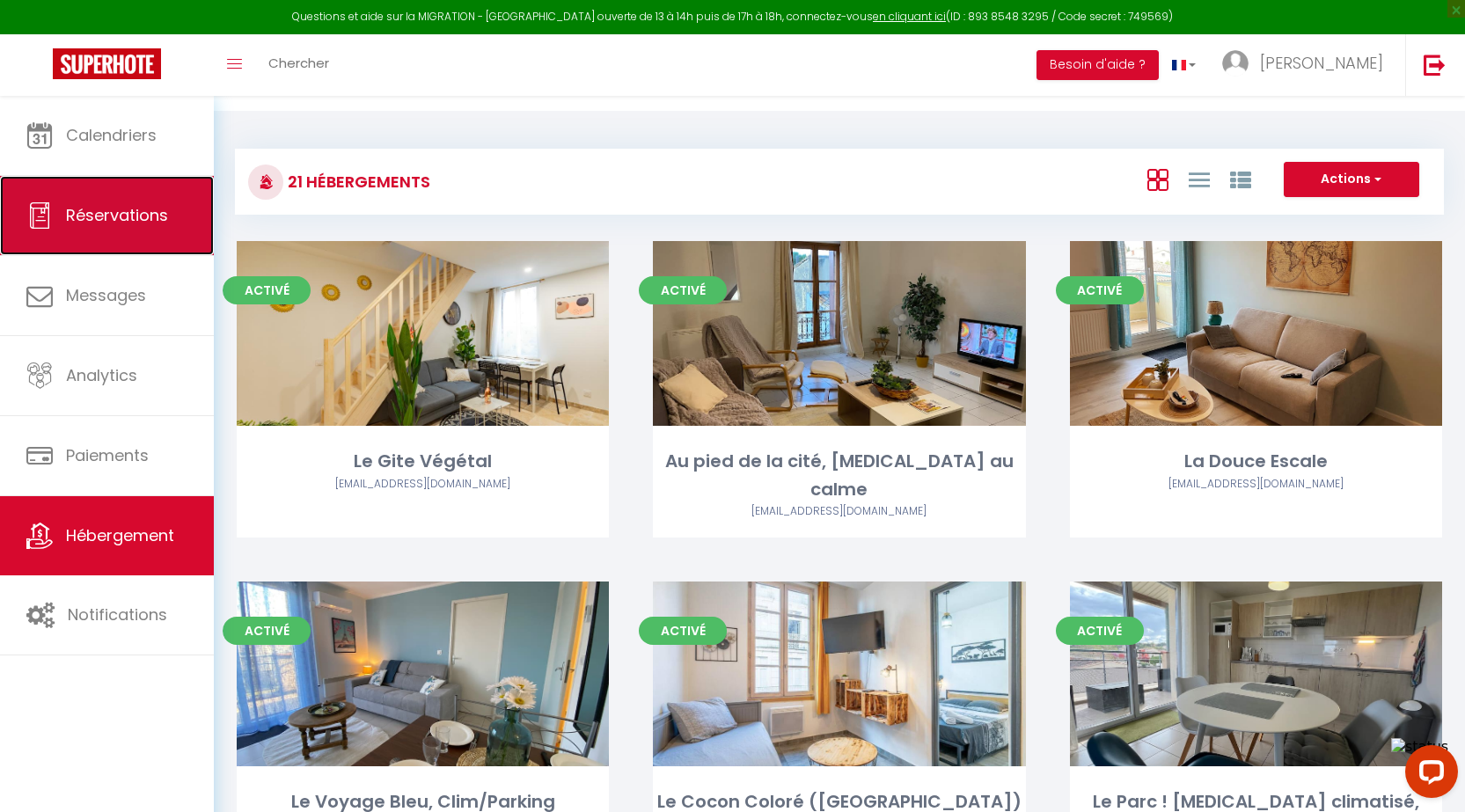
click at [78, 228] on link "Réservations" at bounding box center [107, 215] width 214 height 79
select select "not_cancelled"
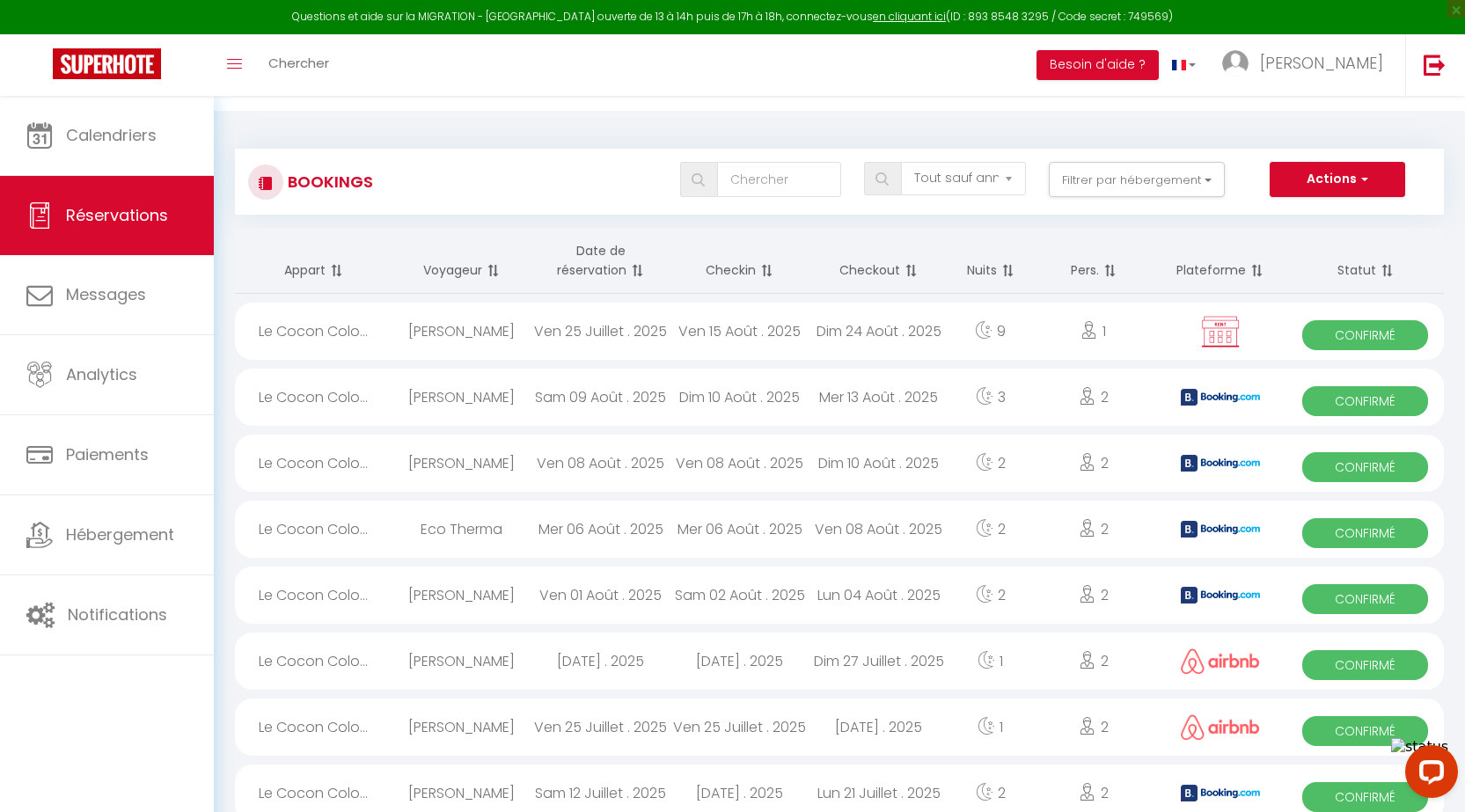
click at [740, 255] on th "Checkin" at bounding box center [740, 261] width 139 height 66
click at [752, 252] on th "Checkin" at bounding box center [740, 261] width 139 height 66
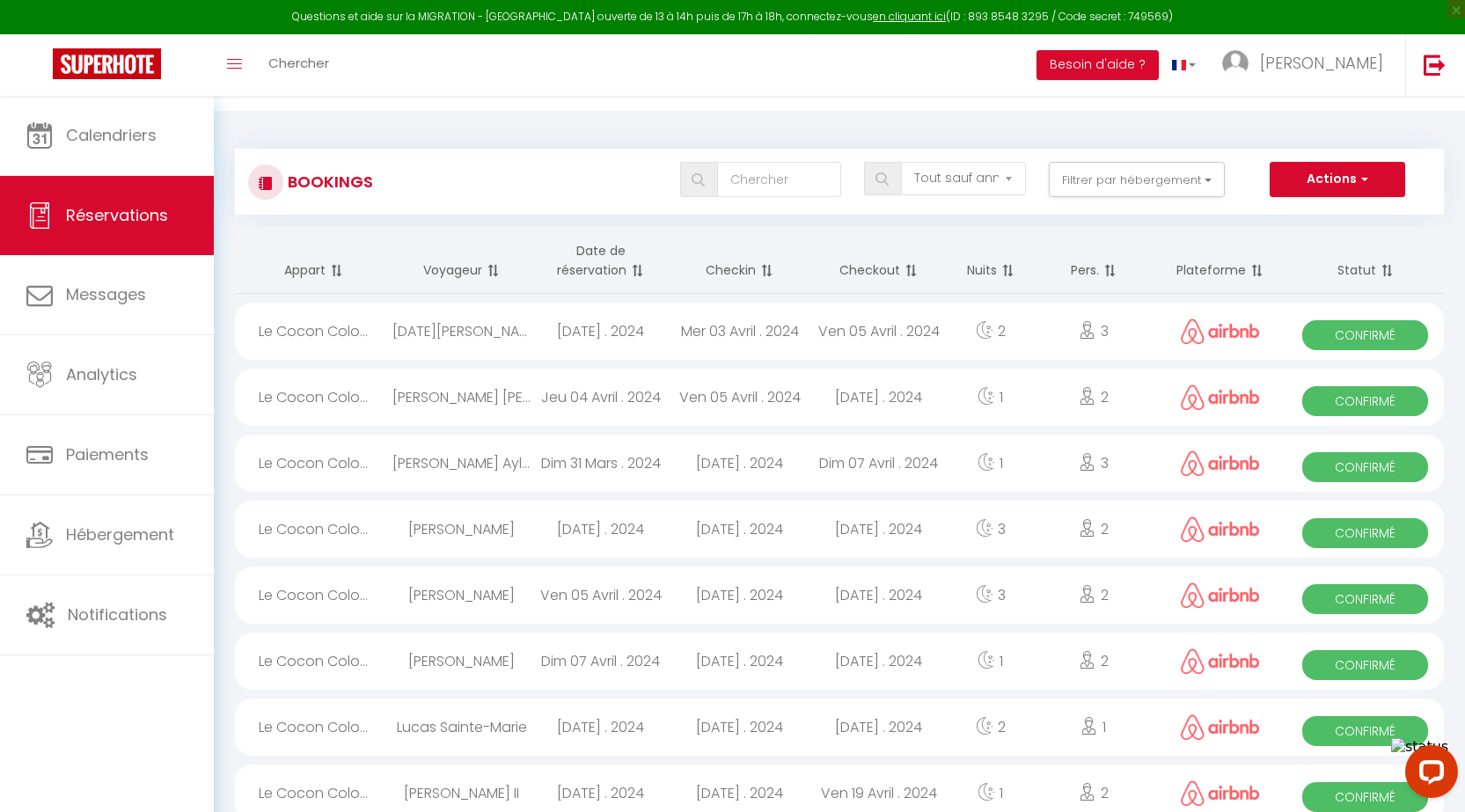
click at [760, 253] on span at bounding box center [764, 270] width 18 height 35
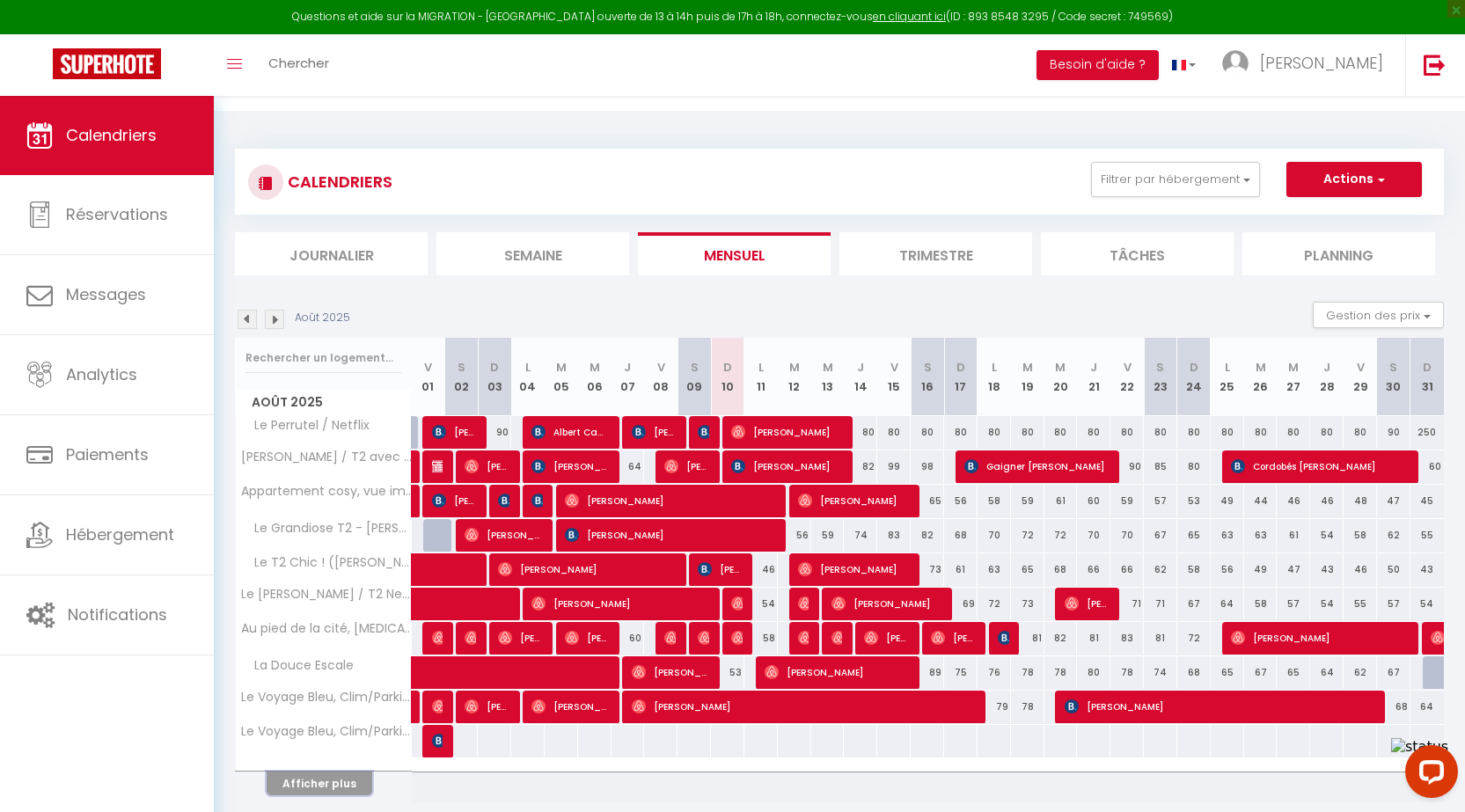
click at [318, 771] on button "Afficher plus" at bounding box center [320, 783] width 106 height 23
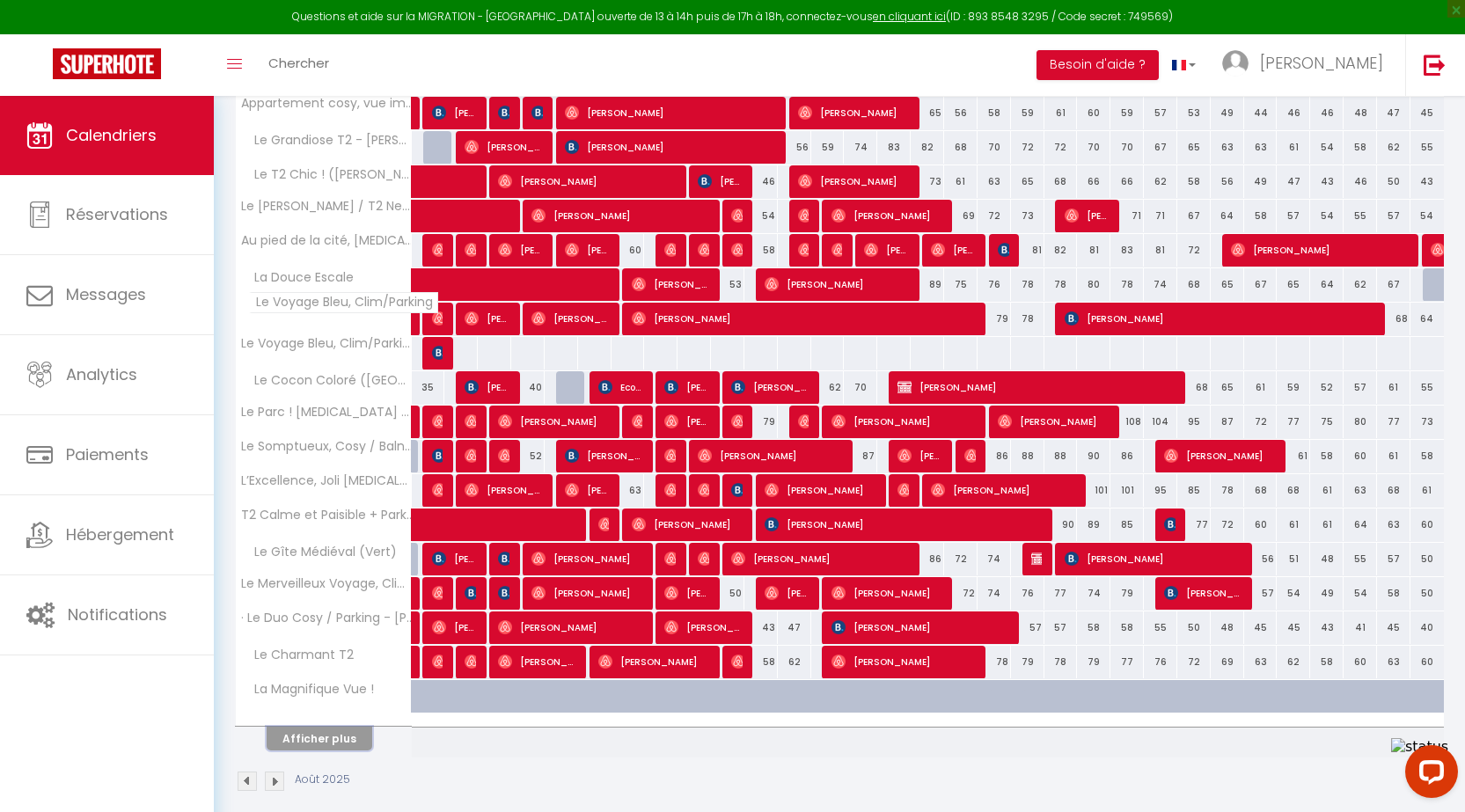
scroll to position [392, 0]
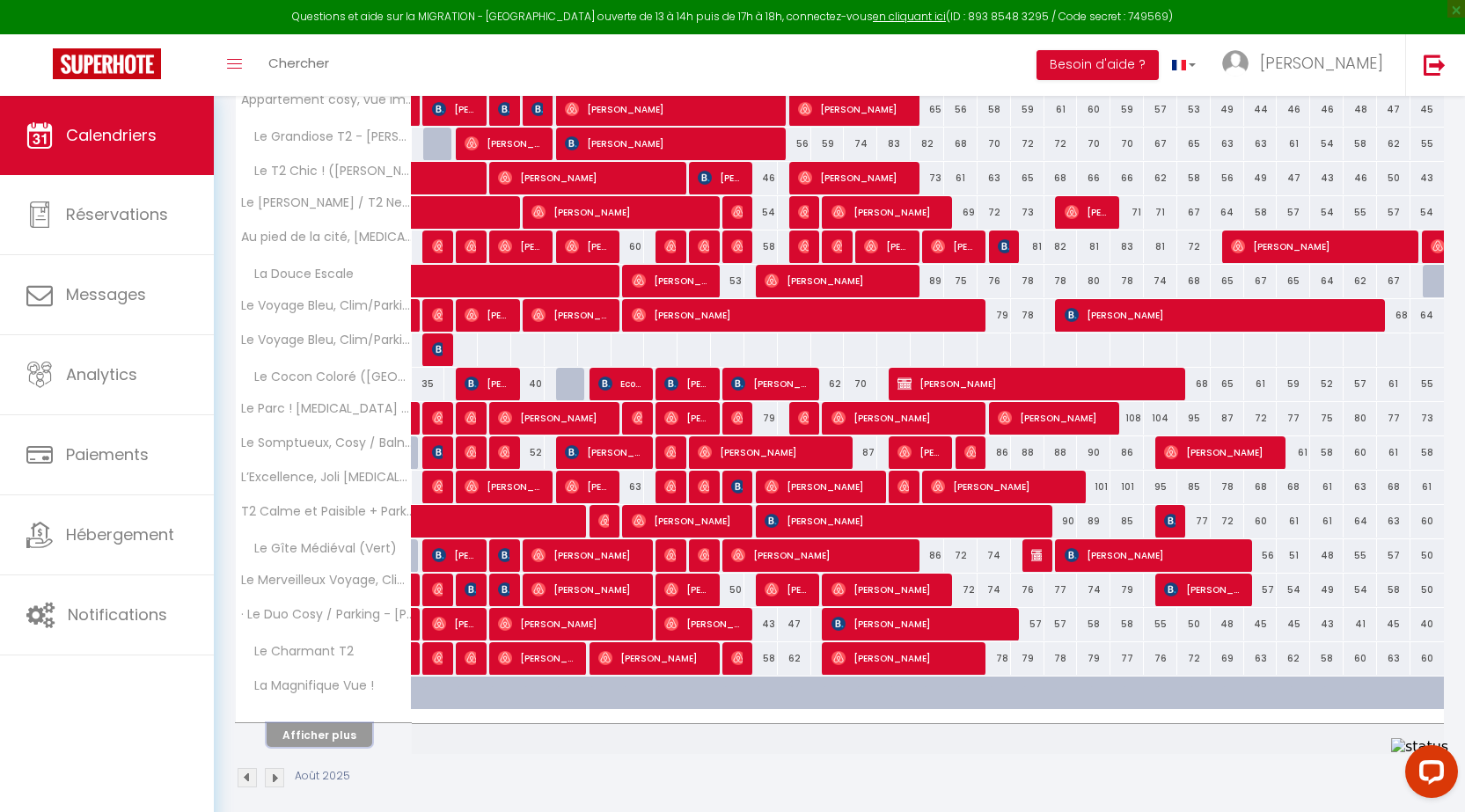
click at [327, 723] on button "Afficher plus" at bounding box center [320, 735] width 106 height 23
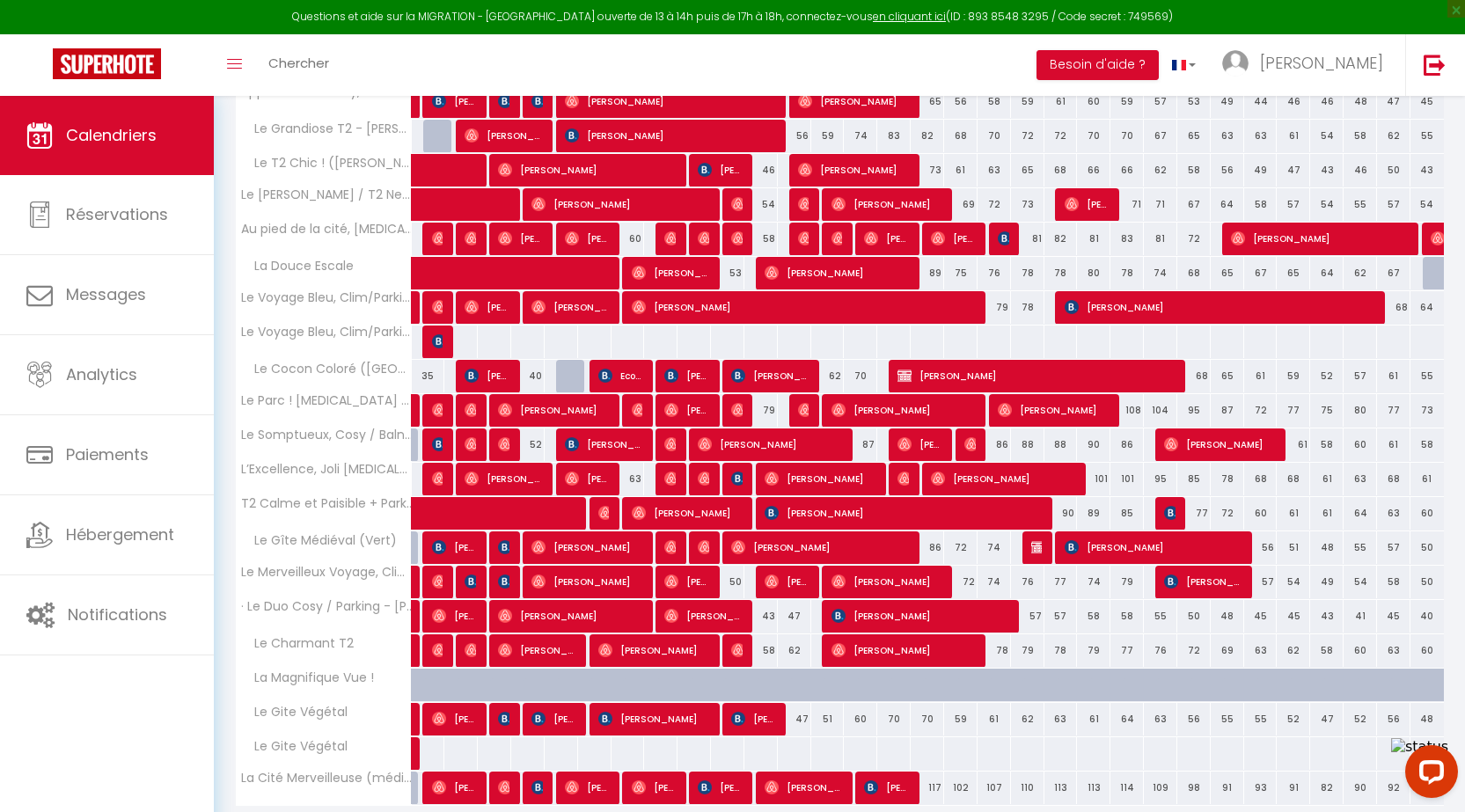
scroll to position [440, 0]
